Goal: Transaction & Acquisition: Book appointment/travel/reservation

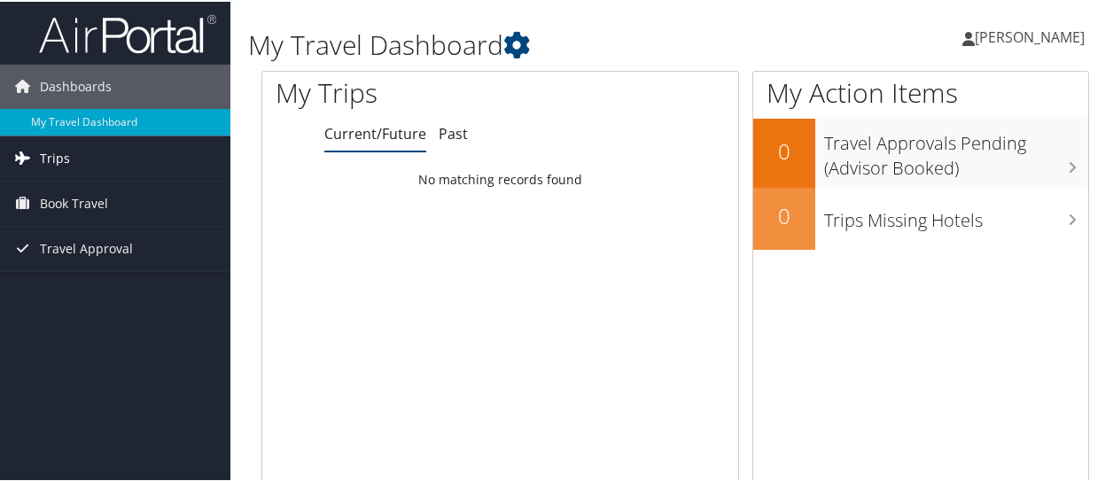
click at [57, 160] on span "Trips" at bounding box center [55, 157] width 30 height 44
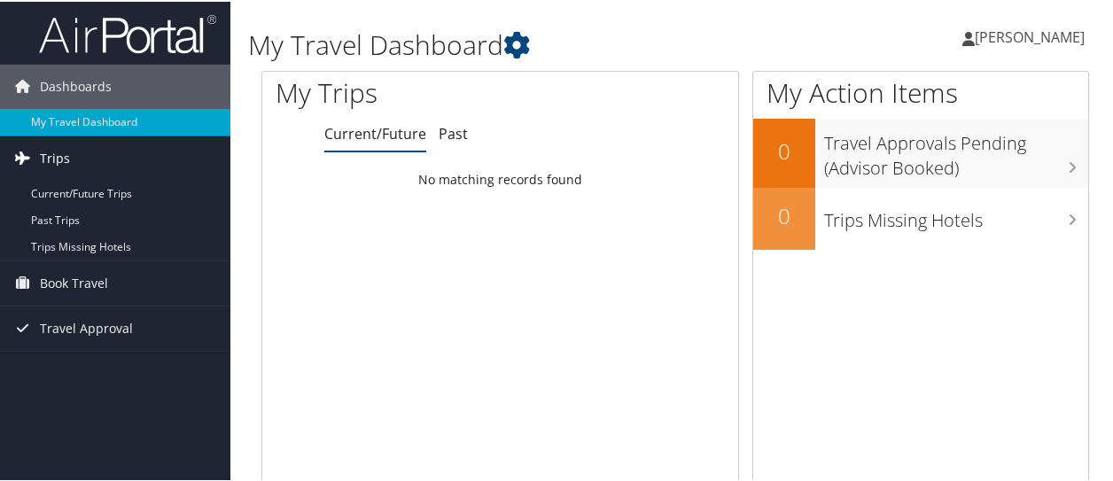
click at [57, 160] on span "Trips" at bounding box center [55, 157] width 30 height 44
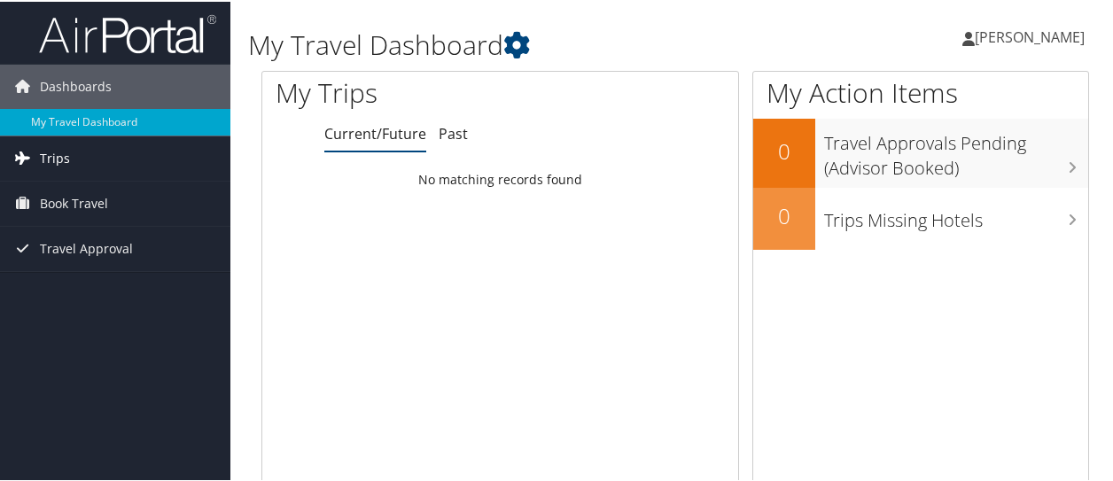
click at [57, 160] on span "Trips" at bounding box center [55, 157] width 30 height 44
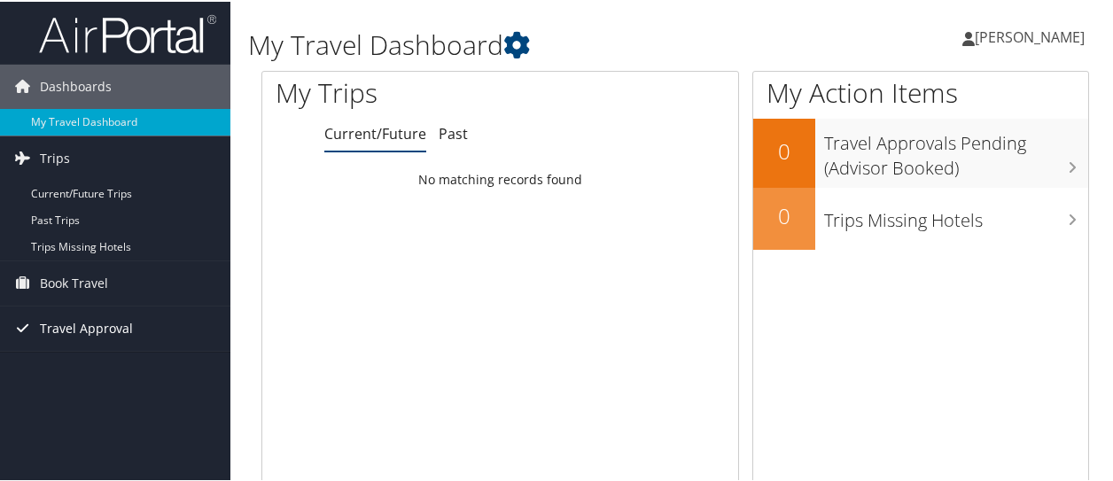
click at [101, 327] on span "Travel Approval" at bounding box center [86, 327] width 93 height 44
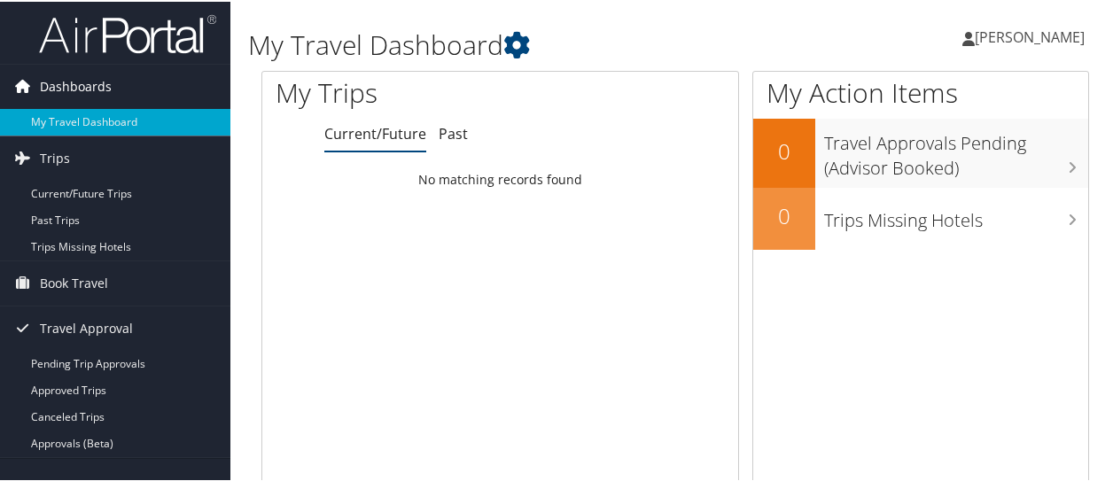
click at [68, 81] on span "Dashboards" at bounding box center [76, 85] width 72 height 44
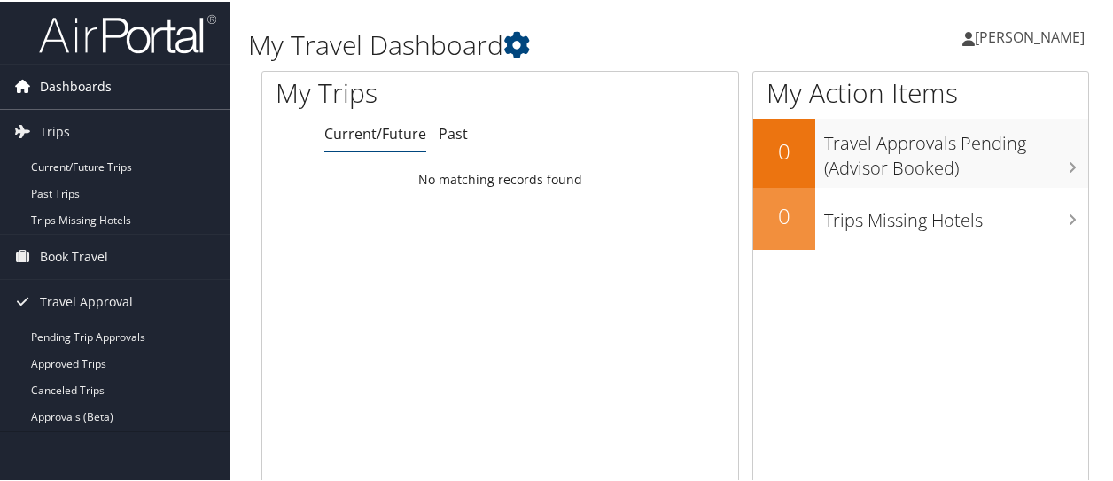
click at [66, 86] on span "Dashboards" at bounding box center [76, 85] width 72 height 44
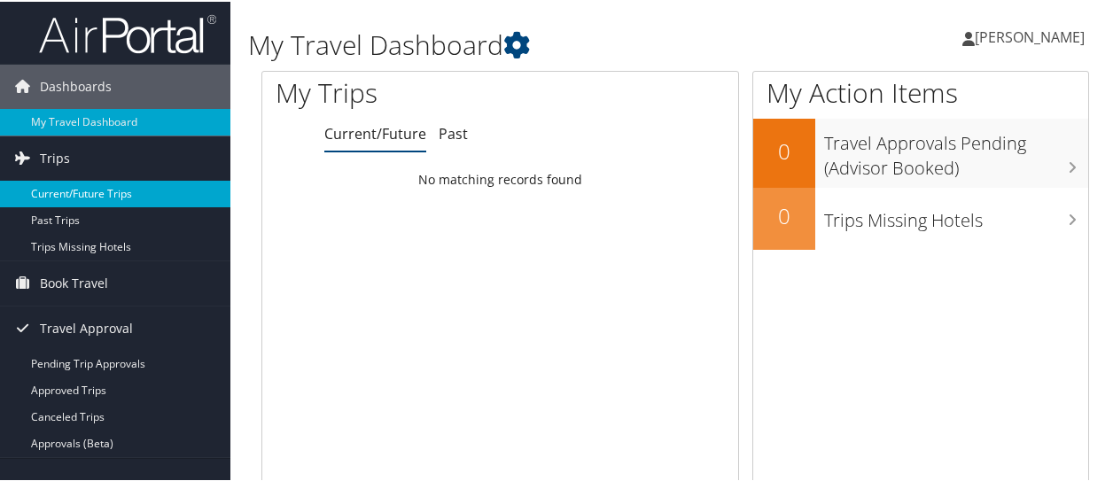
click at [69, 186] on link "Current/Future Trips" at bounding box center [115, 192] width 230 height 27
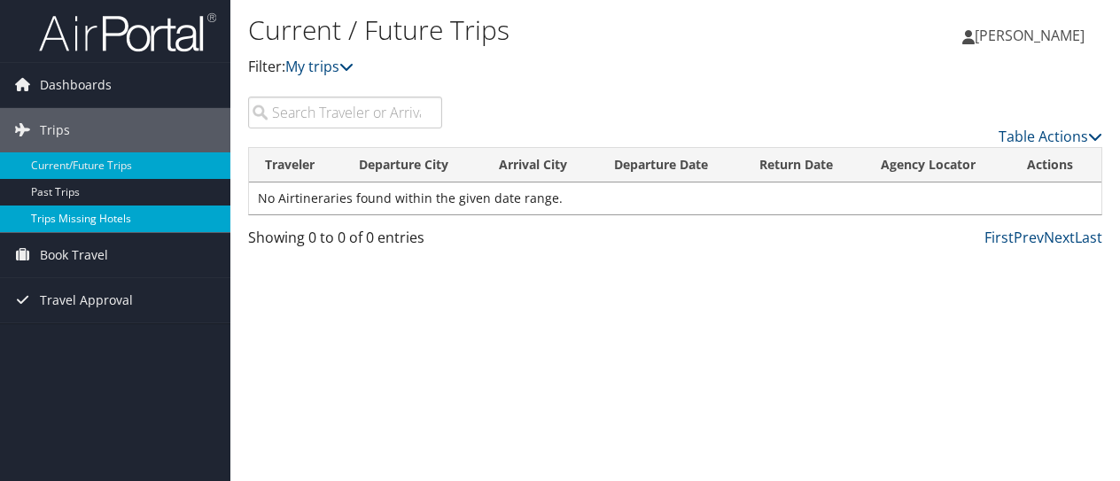
click at [92, 220] on link "Trips Missing Hotels" at bounding box center [115, 219] width 230 height 27
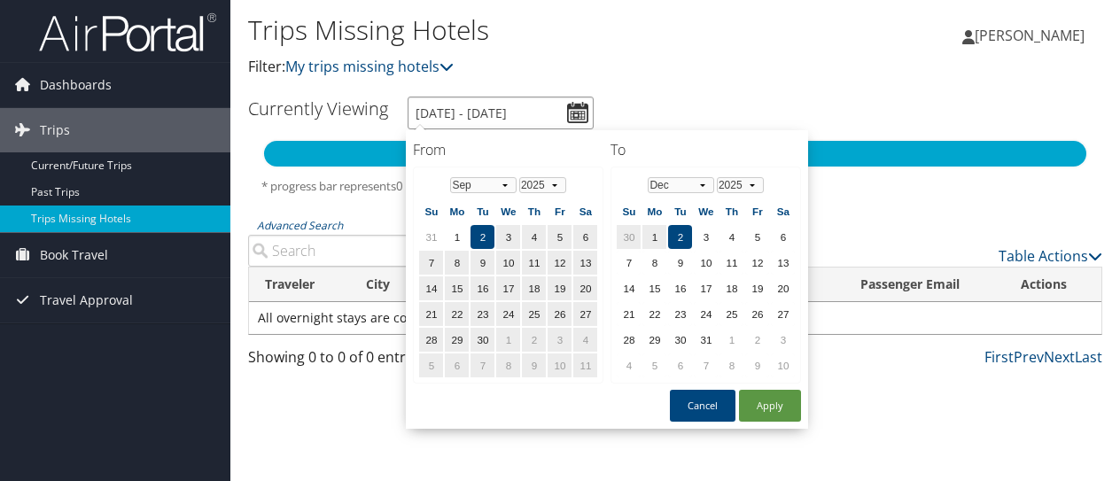
click at [577, 105] on input "9/2/2025 - 12/2/2025" at bounding box center [501, 113] width 186 height 33
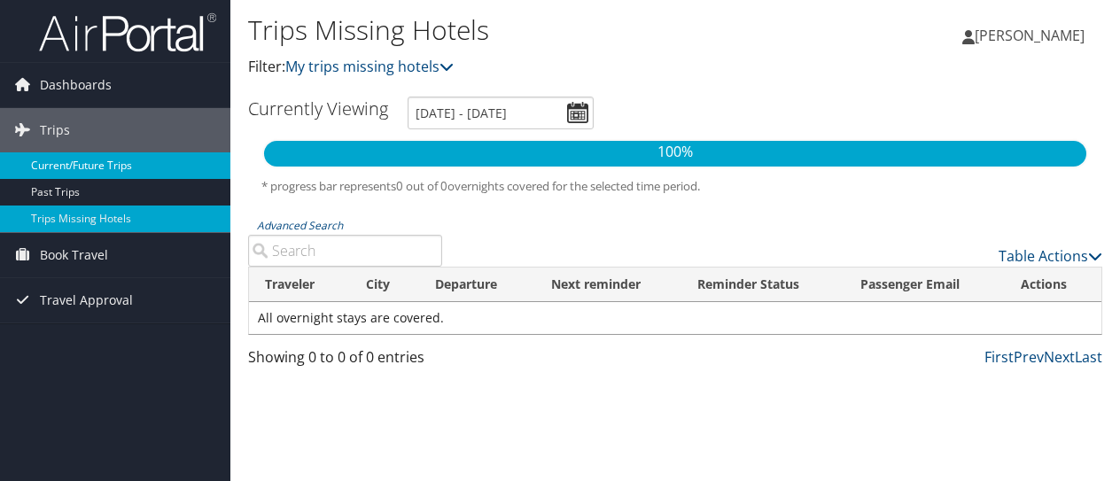
click at [104, 160] on link "Current/Future Trips" at bounding box center [115, 165] width 230 height 27
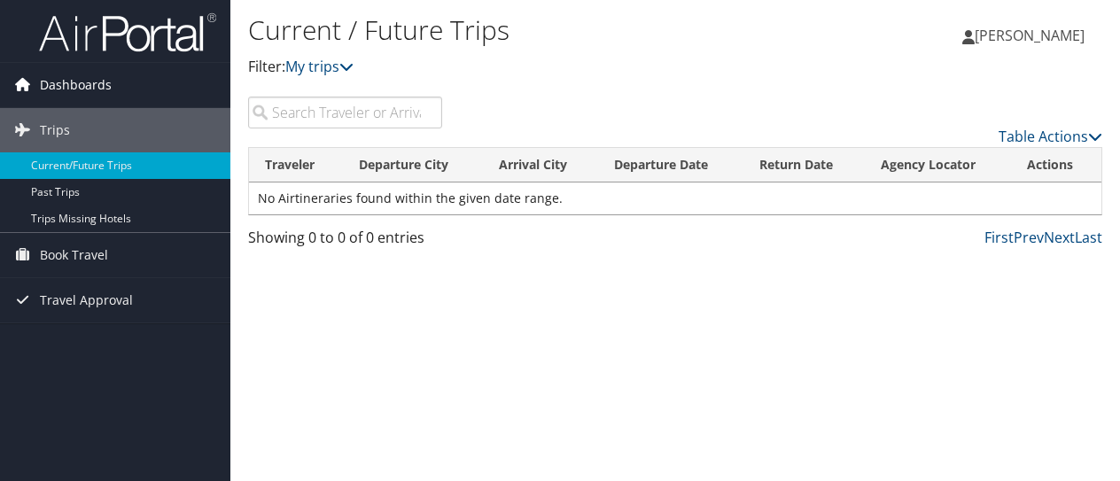
click at [64, 82] on span "Dashboards" at bounding box center [76, 85] width 72 height 44
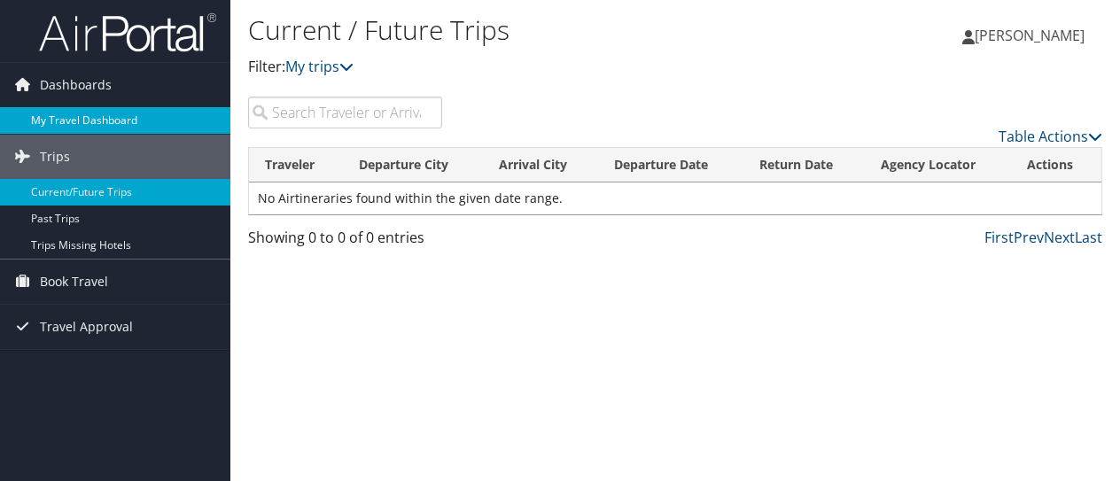
click at [60, 120] on link "My Travel Dashboard" at bounding box center [115, 120] width 230 height 27
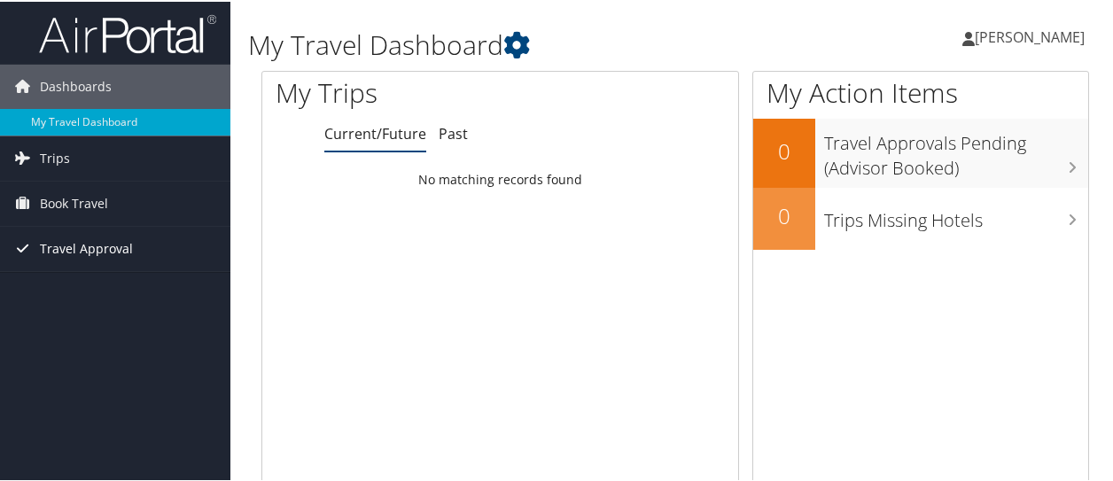
click at [61, 245] on span "Travel Approval" at bounding box center [86, 247] width 93 height 44
click at [74, 205] on span "Book Travel" at bounding box center [74, 202] width 68 height 44
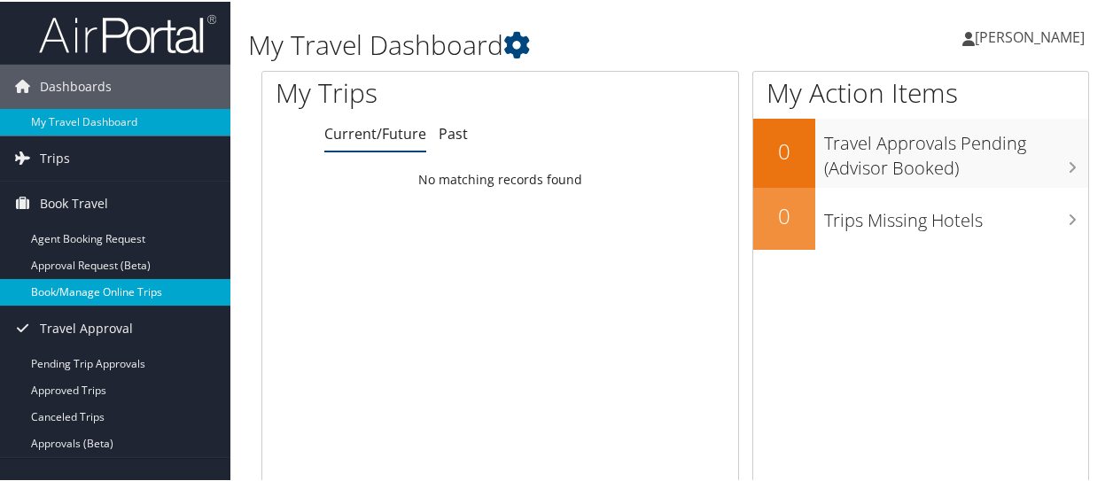
click at [90, 292] on link "Book/Manage Online Trips" at bounding box center [115, 290] width 230 height 27
